Goal: Download file/media

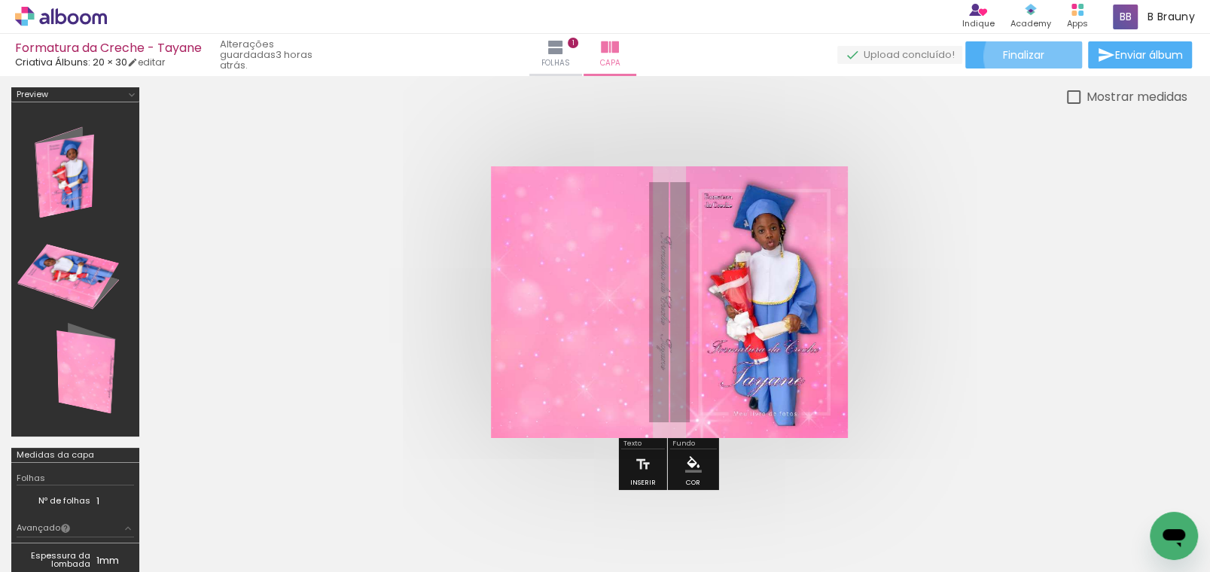
click at [1026, 57] on span "Finalizar" at bounding box center [1023, 55] width 41 height 11
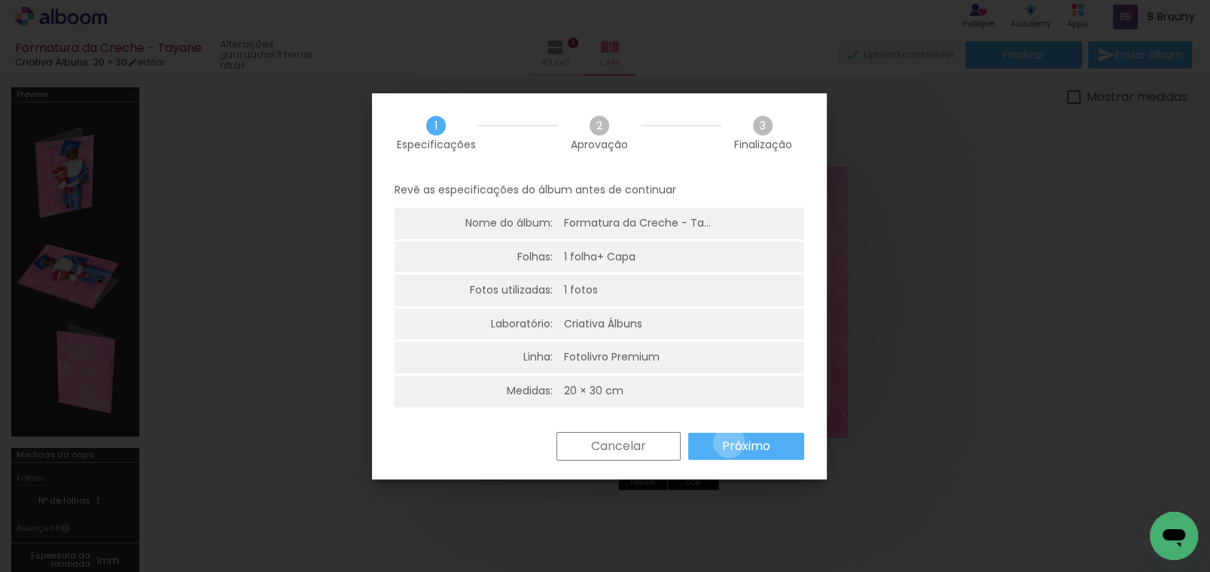
click at [0, 0] on slot "Próximo" at bounding box center [0, 0] width 0 height 0
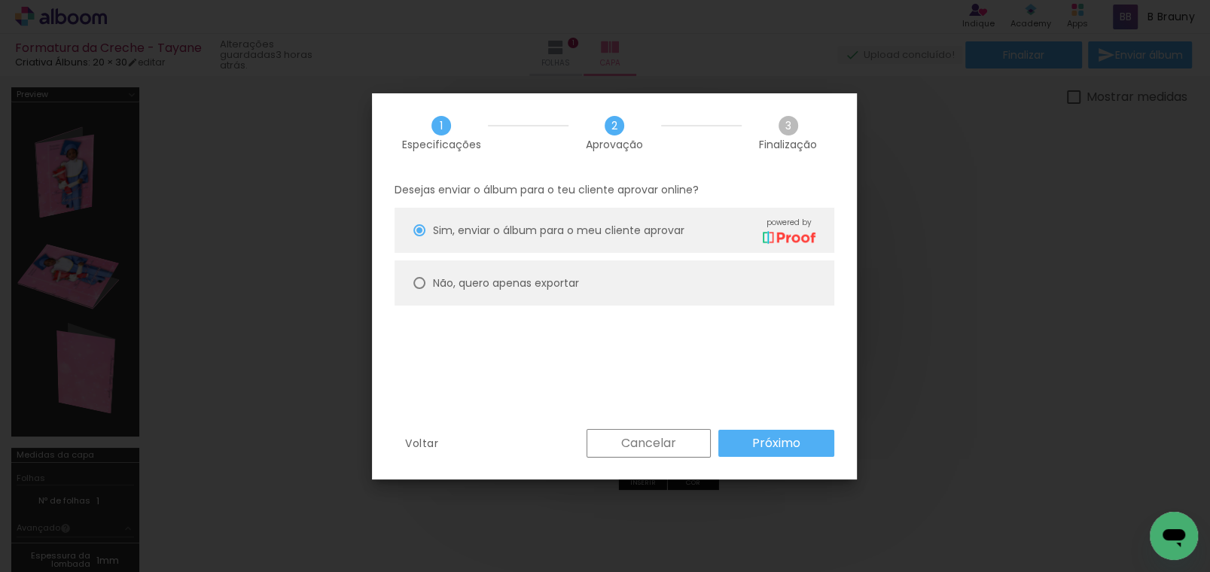
click at [0, 0] on slot "Não, quero apenas exportar" at bounding box center [0, 0] width 0 height 0
type paper-radio-button "on"
click at [0, 0] on slot "Próximo" at bounding box center [0, 0] width 0 height 0
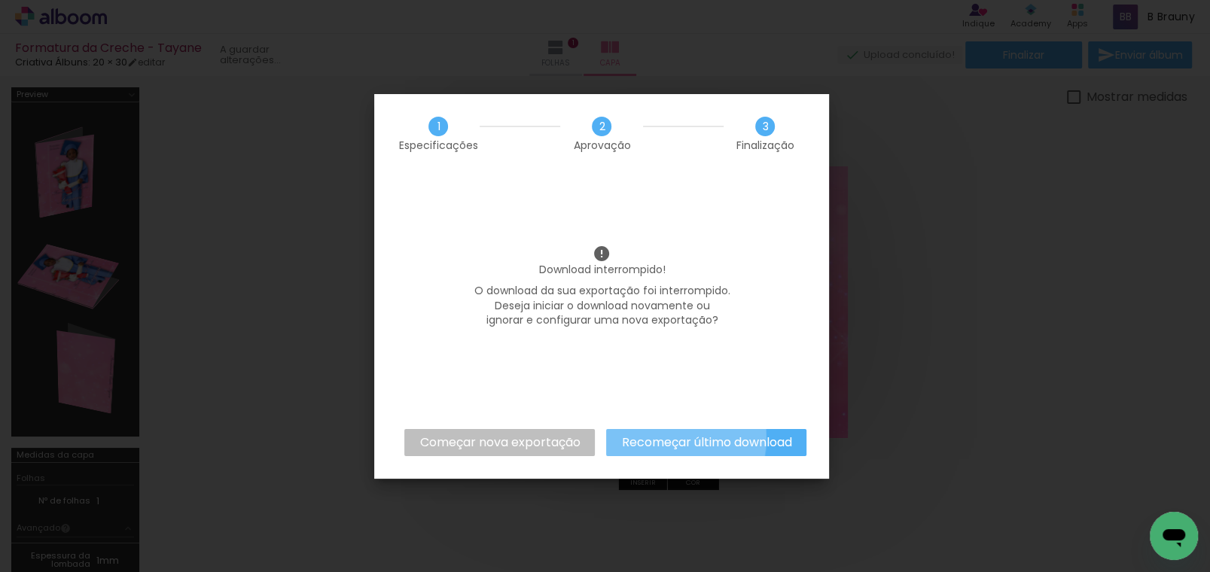
click at [0, 0] on slot "Recomeçar último download" at bounding box center [0, 0] width 0 height 0
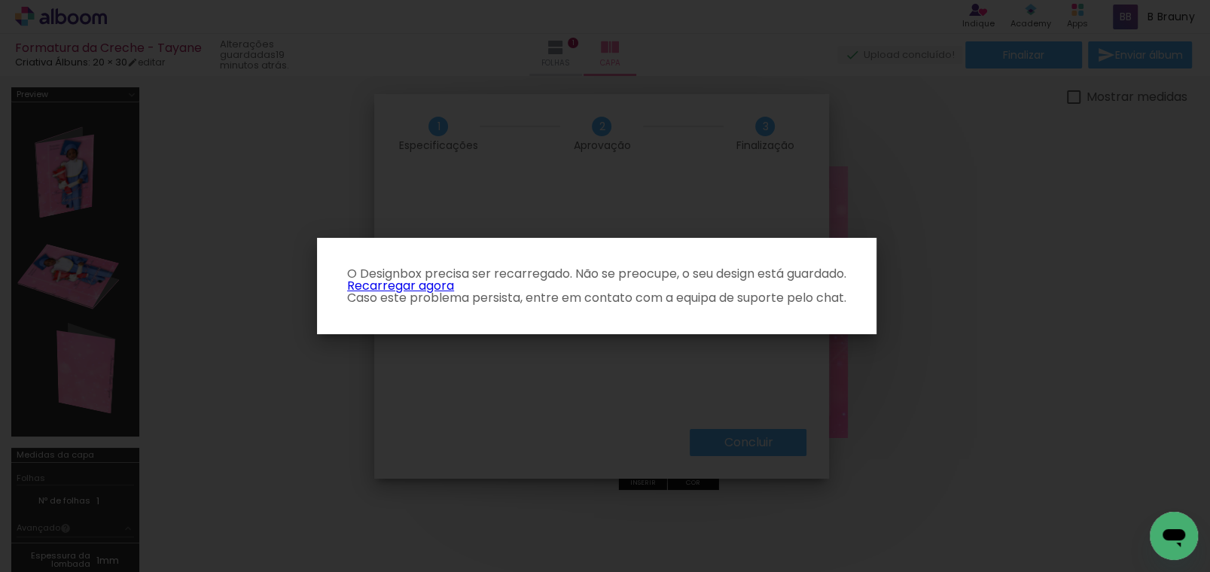
click at [404, 286] on link "Recarregar agora" at bounding box center [400, 285] width 107 height 17
